Goal: Task Accomplishment & Management: Complete application form

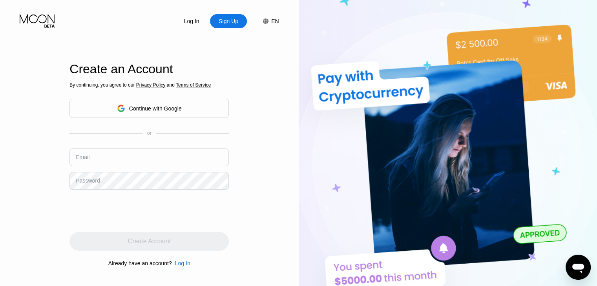
click at [301, 75] on img at bounding box center [448, 157] width 299 height 315
